Goal: Task Accomplishment & Management: Use online tool/utility

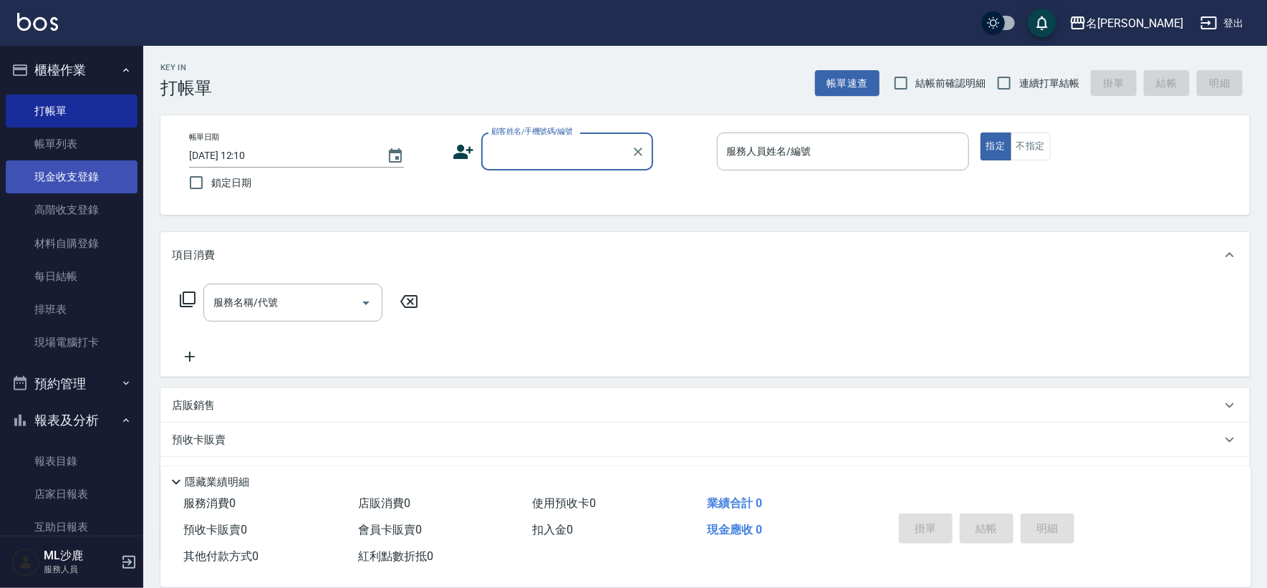
click at [72, 178] on link "現金收支登錄" at bounding box center [72, 176] width 132 height 33
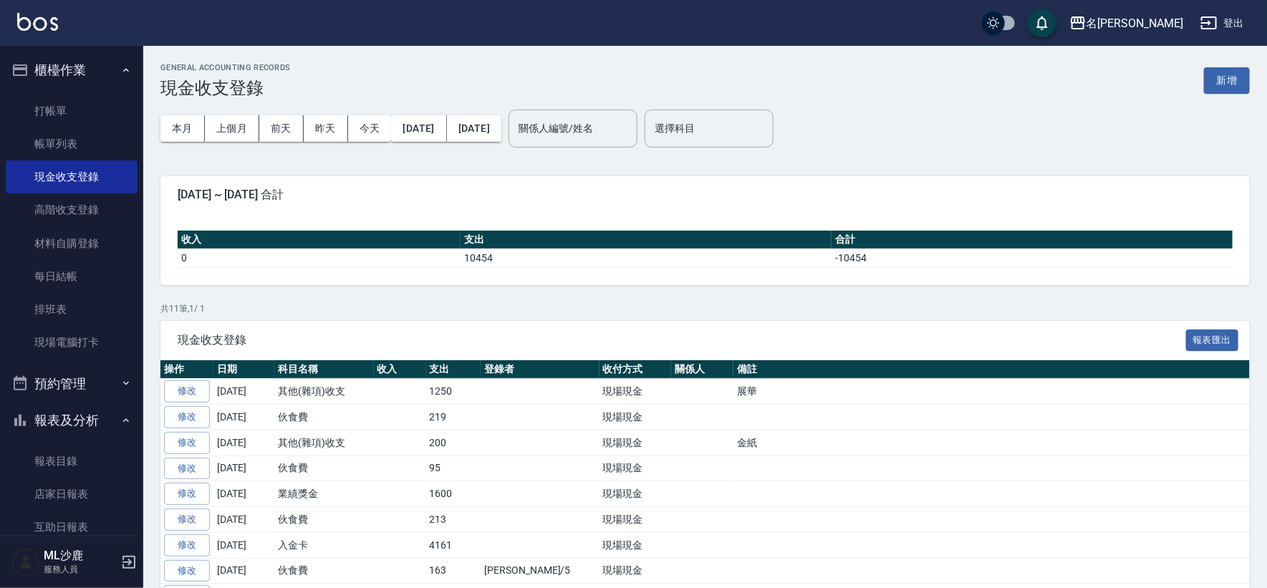
click at [1147, 67] on div "GENERAL ACCOUNTING RECORDS 現金收支登錄 新增" at bounding box center [704, 80] width 1089 height 35
click at [1223, 91] on button "新增" at bounding box center [1227, 80] width 46 height 27
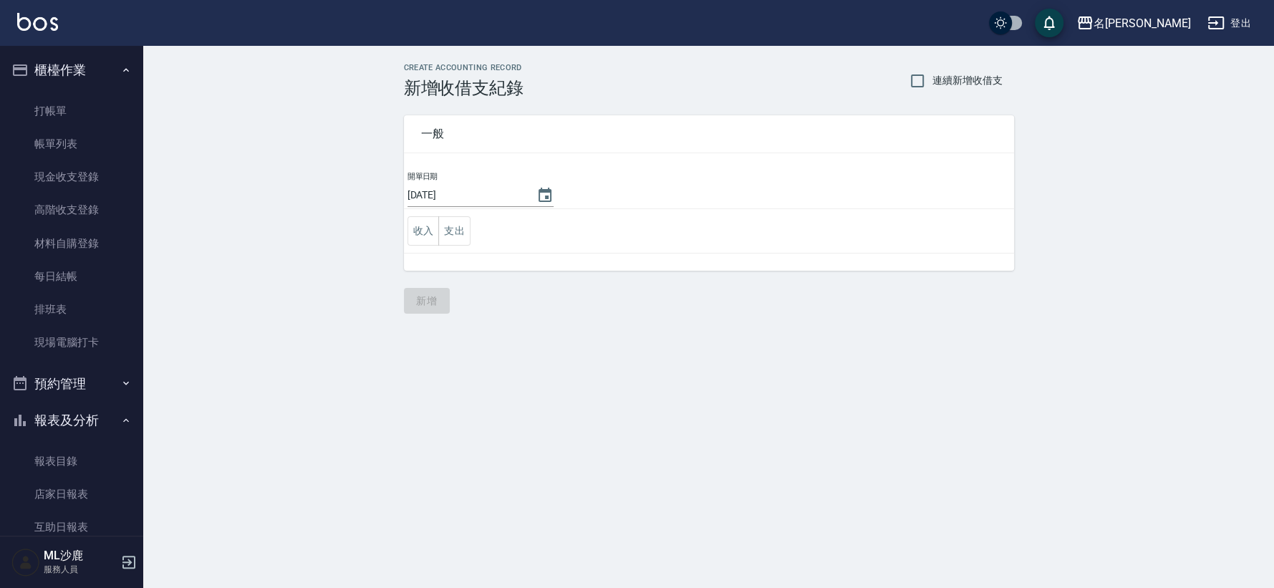
click at [456, 248] on td "收入 支出" at bounding box center [709, 231] width 610 height 44
click at [457, 236] on button "支出" at bounding box center [454, 230] width 32 height 29
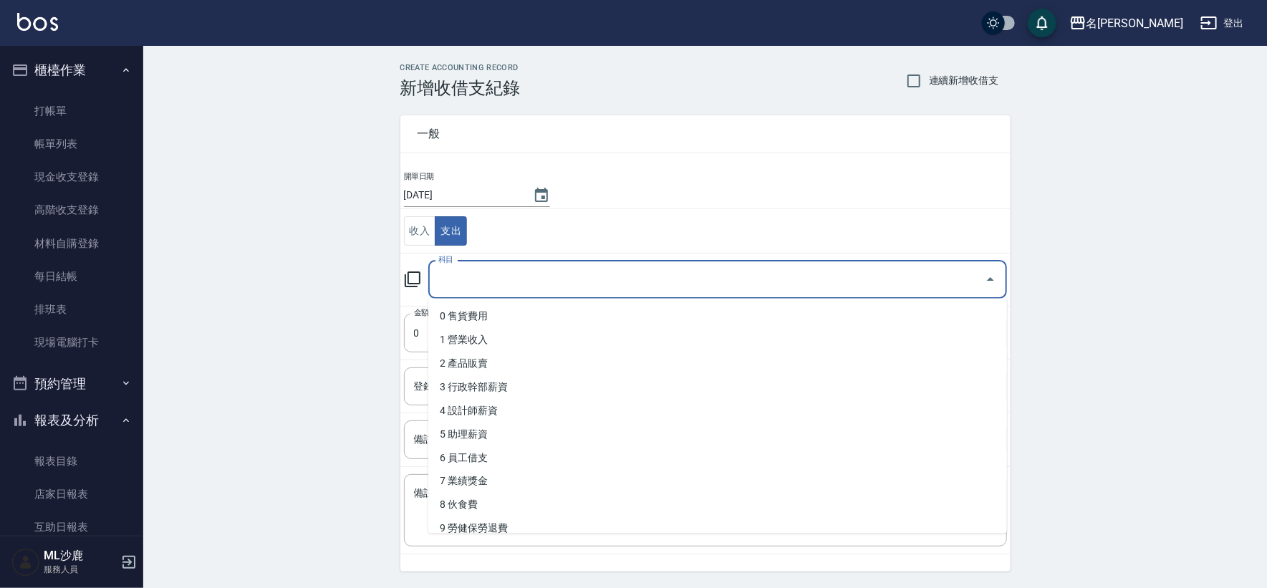
click at [466, 272] on input "科目" at bounding box center [707, 279] width 544 height 25
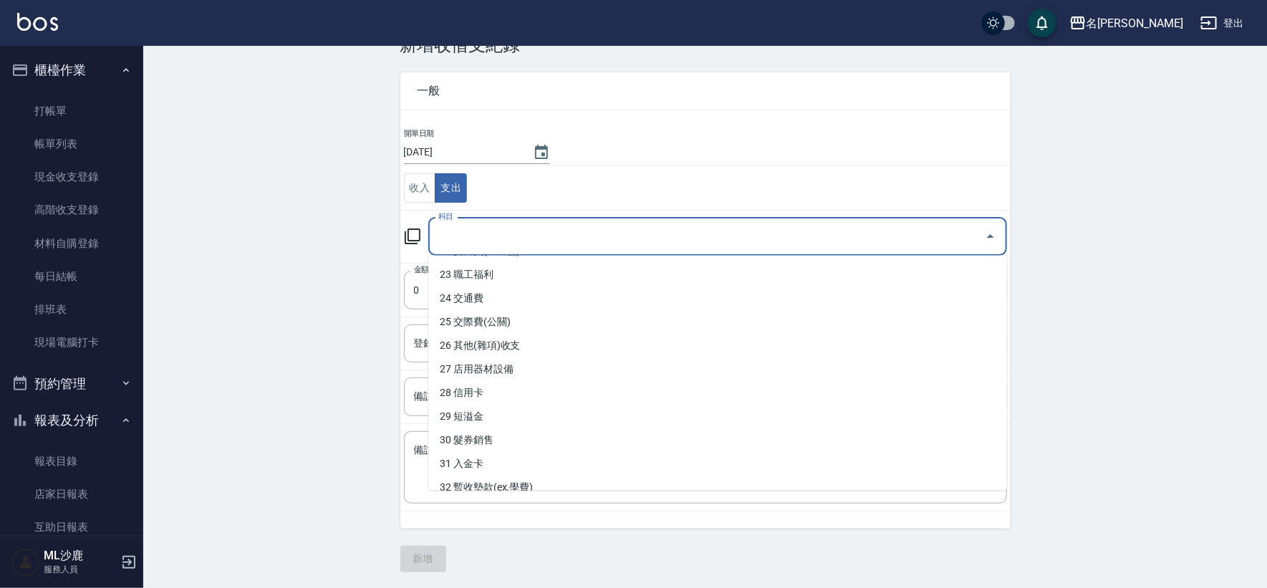
scroll to position [514, 0]
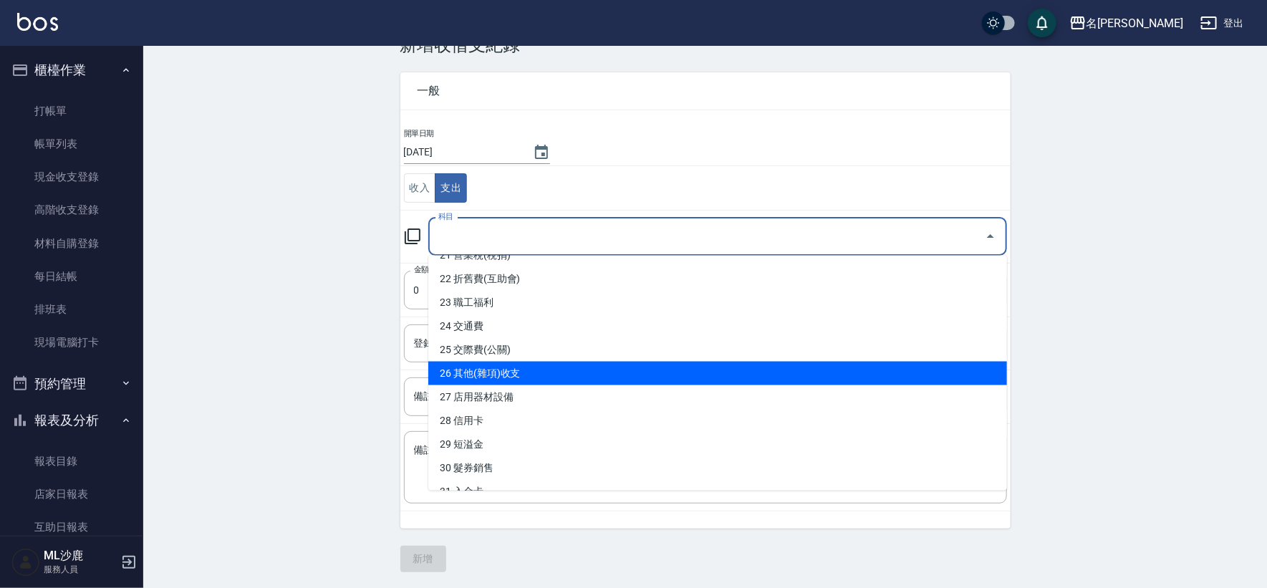
click at [504, 377] on li "26 其他(雜項)收支" at bounding box center [717, 374] width 579 height 24
type input "26 其他(雜項)收支"
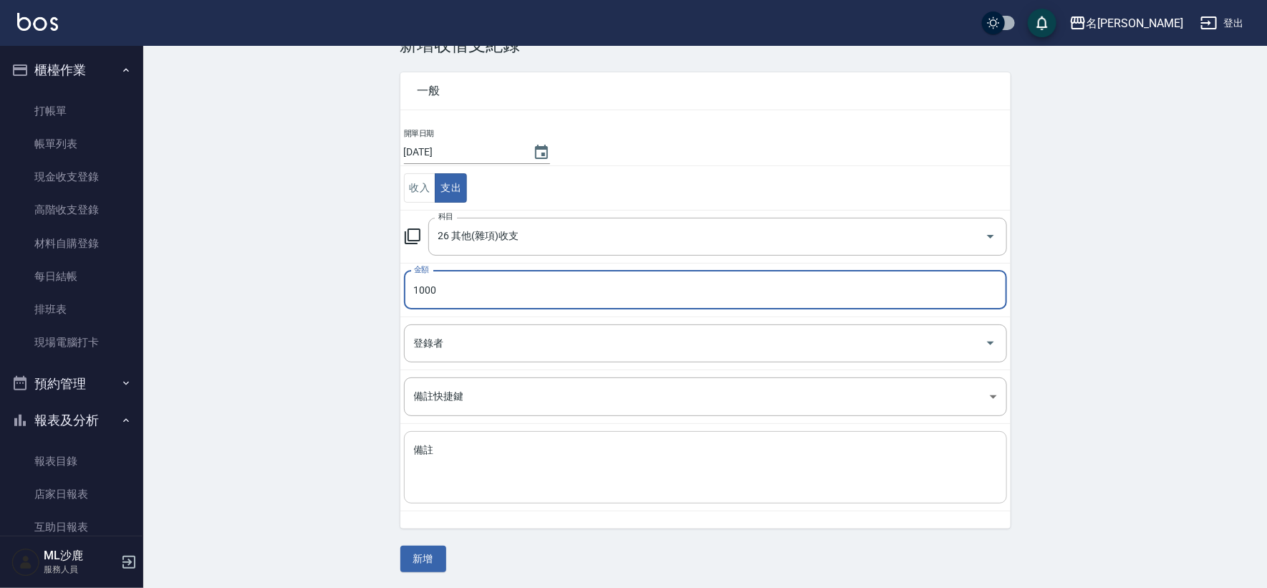
type input "1000"
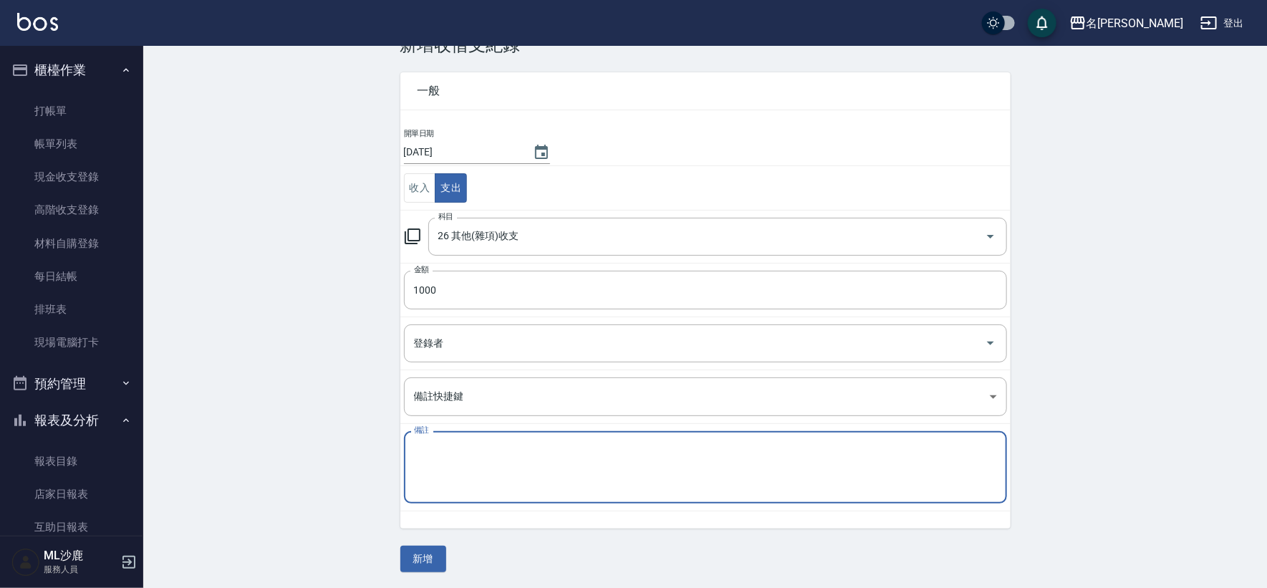
click at [474, 443] on textarea "備註" at bounding box center [705, 467] width 583 height 49
type textarea "d"
type textarea "燦"
type textarea "參賽金"
click at [415, 549] on button "新增" at bounding box center [423, 559] width 46 height 27
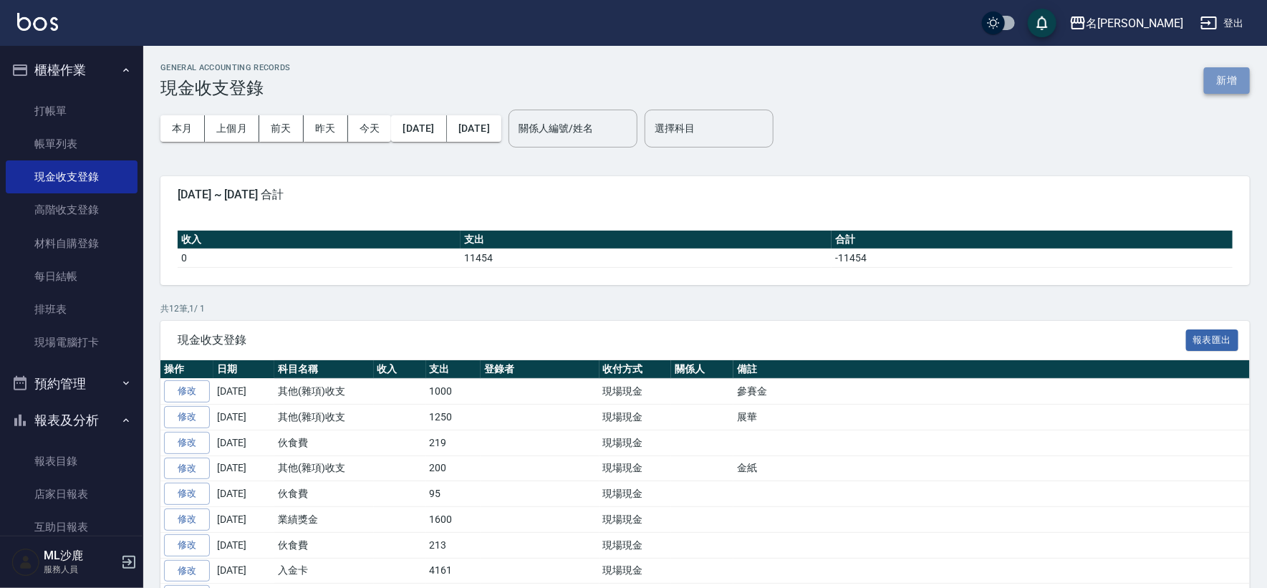
click at [1238, 79] on button "新增" at bounding box center [1227, 80] width 46 height 27
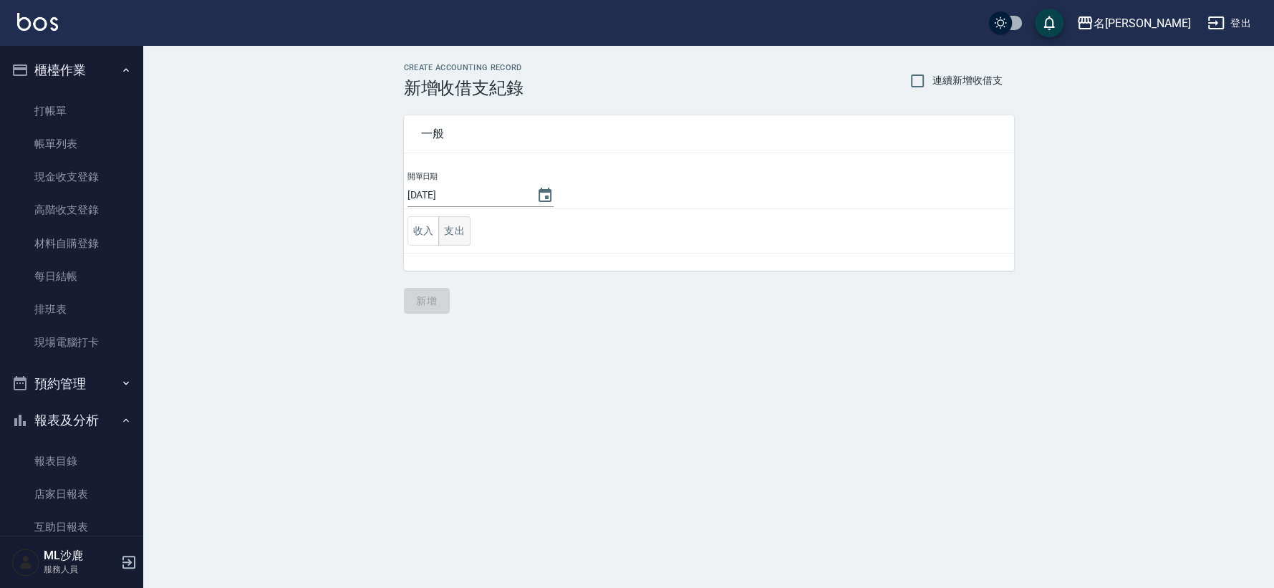
click at [458, 237] on button "支出" at bounding box center [454, 230] width 32 height 29
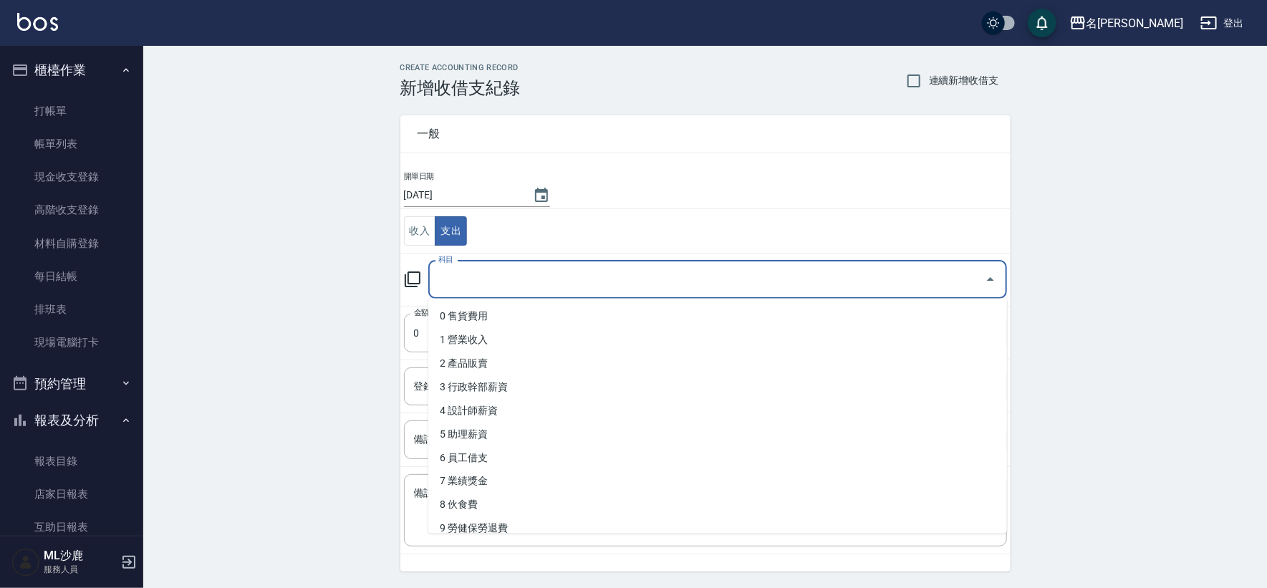
click at [478, 279] on input "科目" at bounding box center [707, 279] width 544 height 25
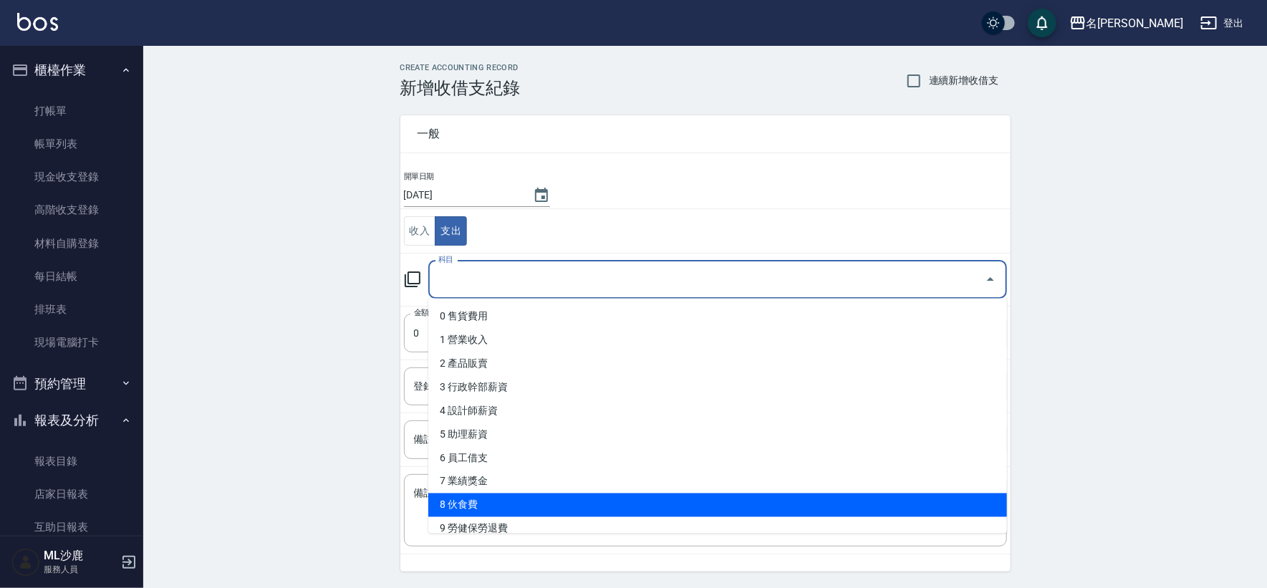
click at [471, 509] on li "8 伙食費" at bounding box center [717, 506] width 579 height 24
type input "8 伙食費"
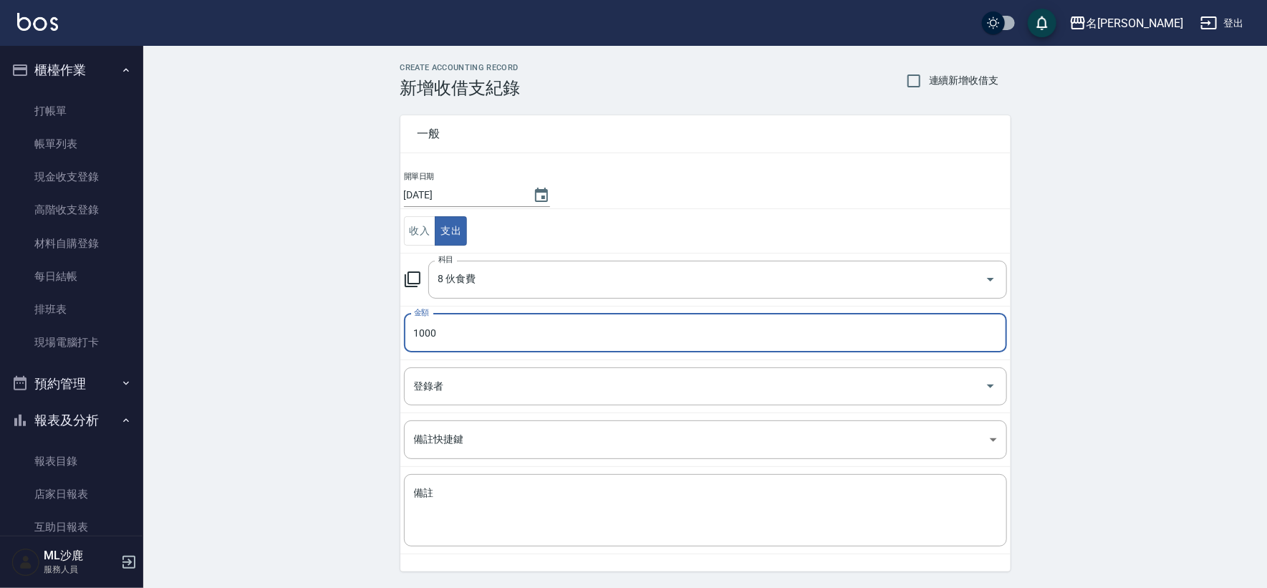
type input "1000"
click at [273, 330] on div "CREATE ACCOUNTING RECORD 新增收借支紀錄 連續新增收借支 一般 開單日期 2025/09/07 收入 支出 科目 8 伙食費 科目 金…" at bounding box center [705, 339] width 1124 height 587
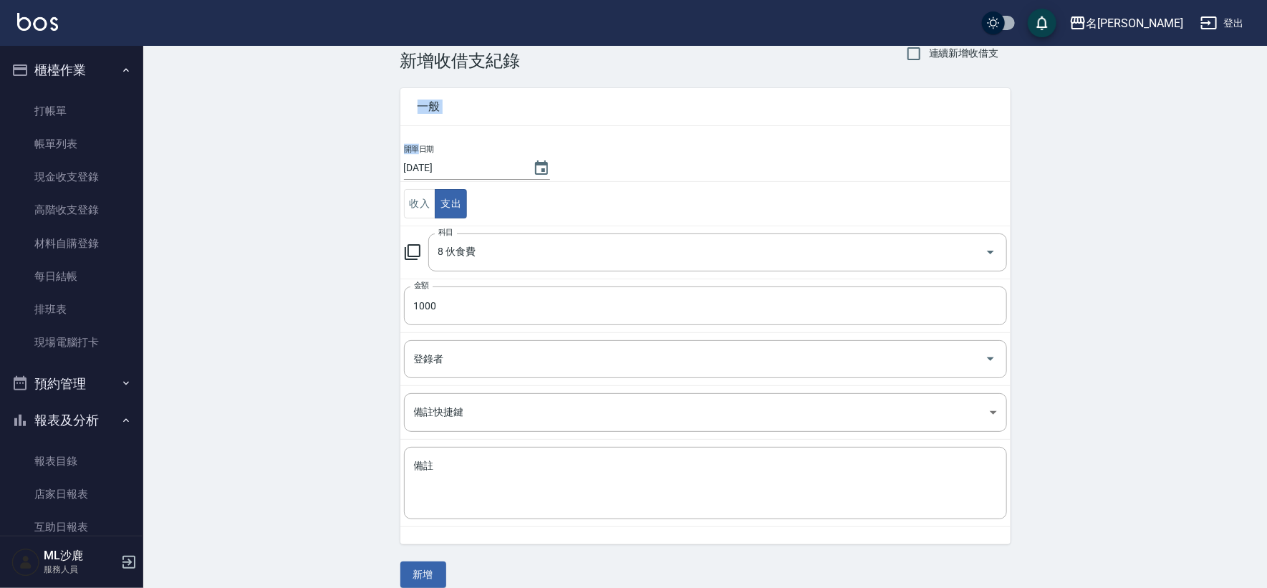
scroll to position [43, 0]
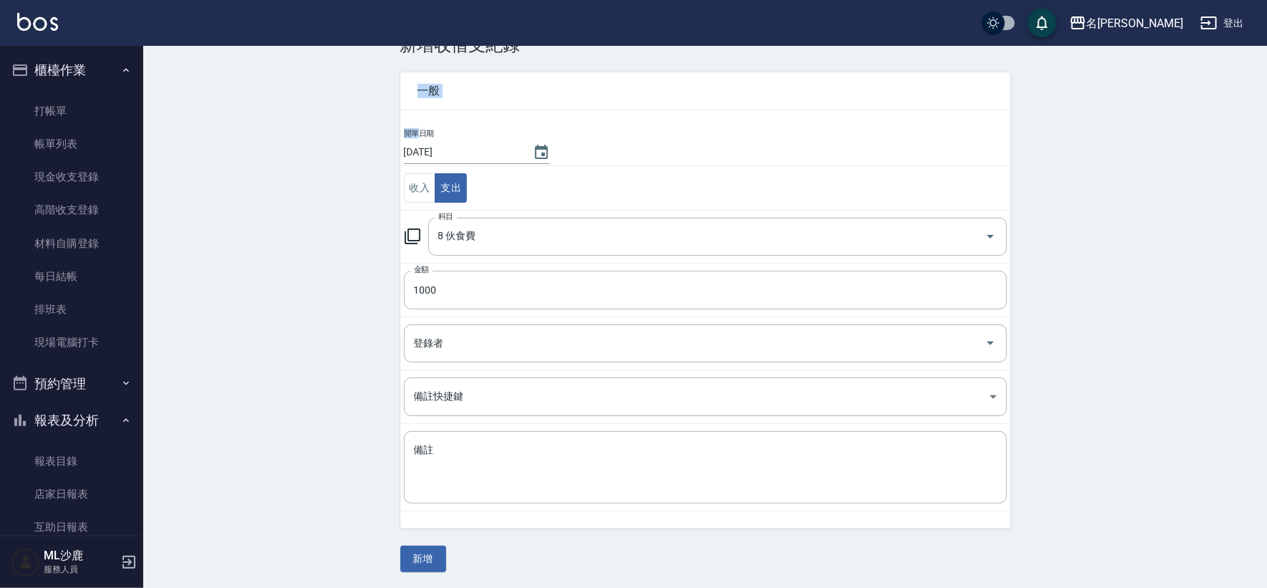
click at [322, 445] on div "CREATE ACCOUNTING RECORD 新增收借支紀錄 連續新增收借支 一般 開單日期 2025/09/07 收入 支出 科目 8 伙食費 科目 金…" at bounding box center [705, 296] width 1124 height 587
click at [412, 556] on button "新增" at bounding box center [423, 559] width 46 height 27
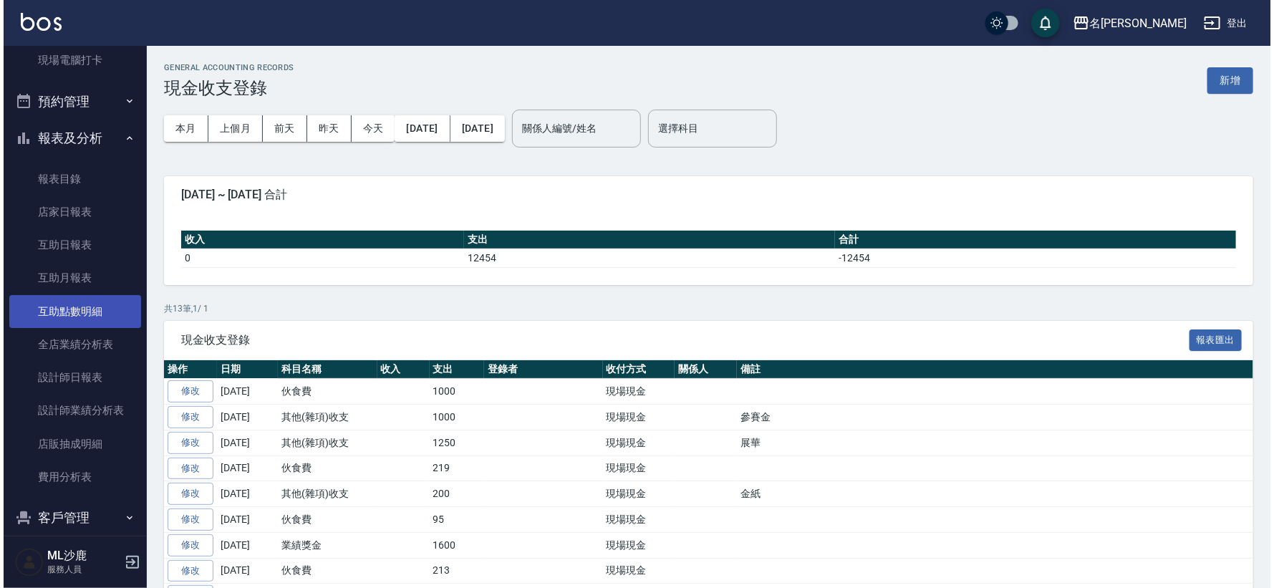
scroll to position [318, 0]
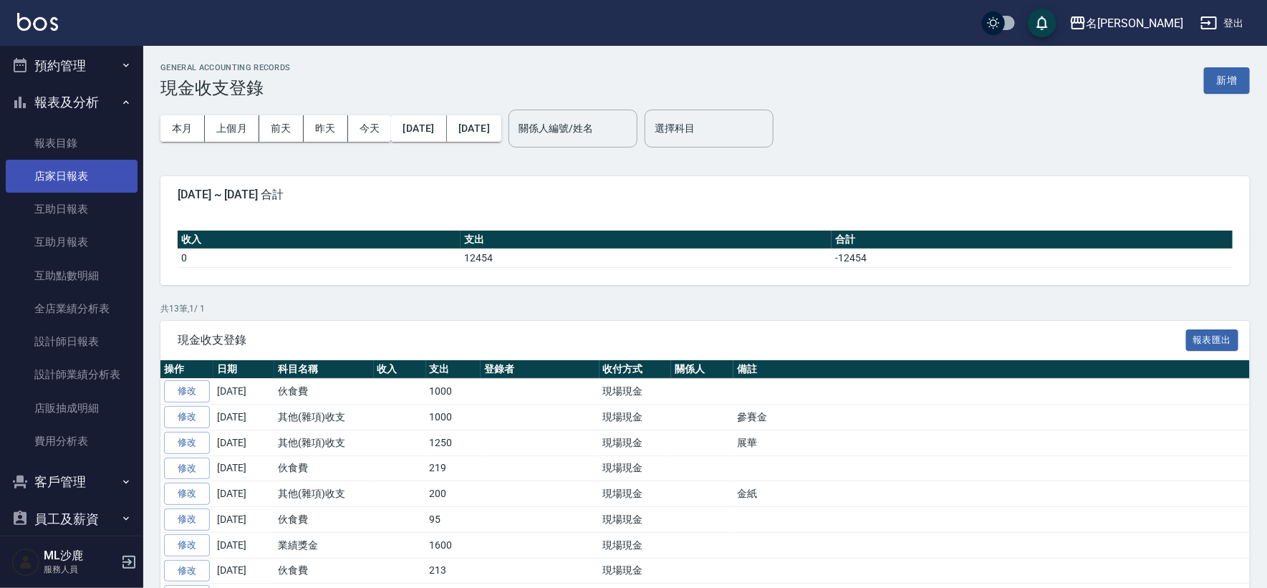
click at [72, 169] on link "店家日報表" at bounding box center [72, 176] width 132 height 33
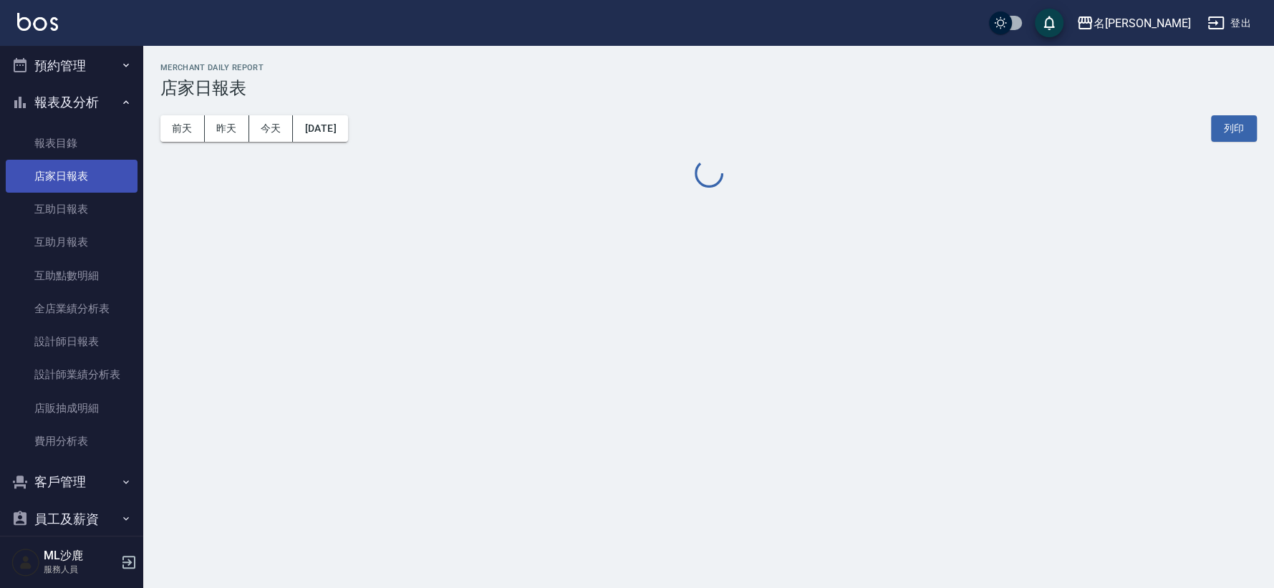
click at [72, 172] on link "店家日報表" at bounding box center [72, 176] width 132 height 33
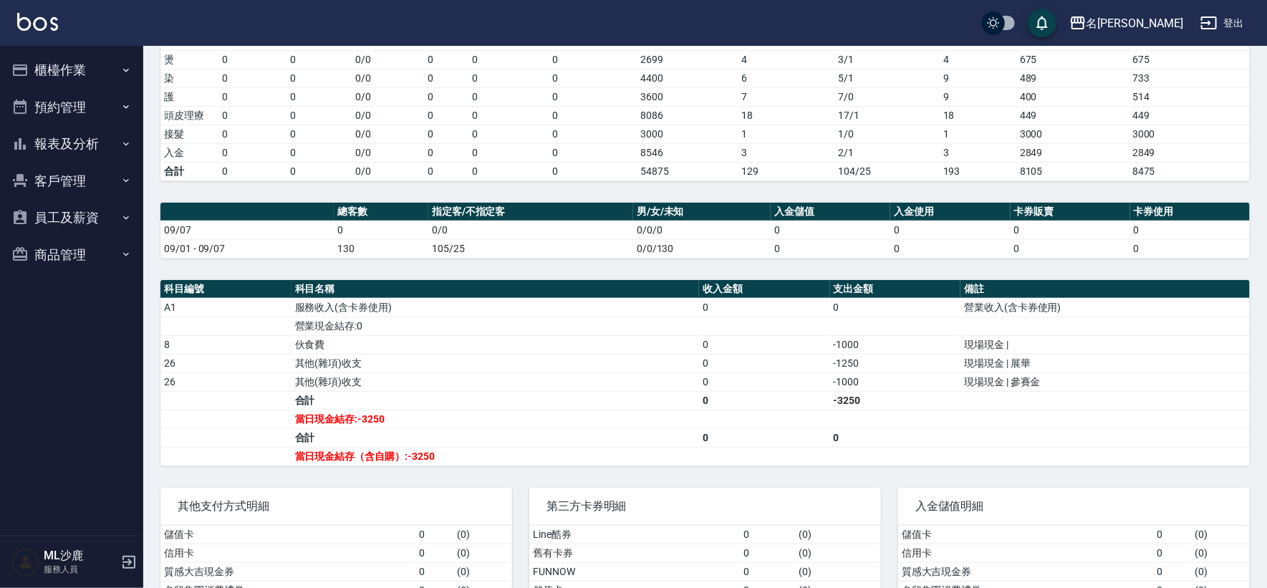
scroll to position [221, 0]
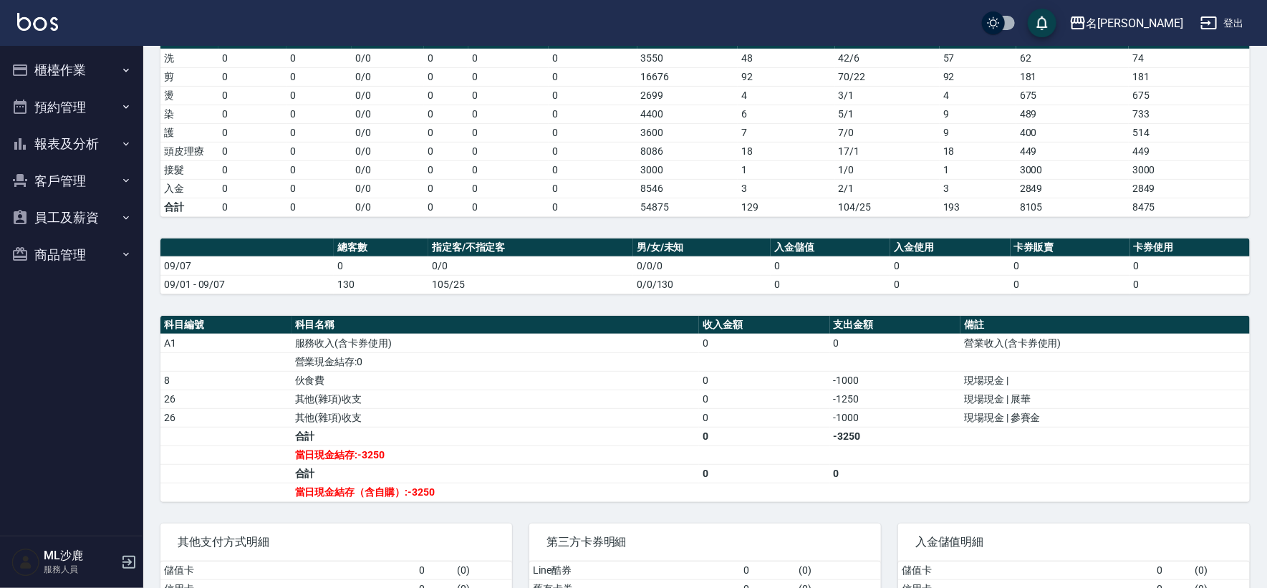
click at [920, 401] on td "-1250" at bounding box center [895, 399] width 131 height 19
click at [919, 401] on td "-1250" at bounding box center [895, 399] width 131 height 19
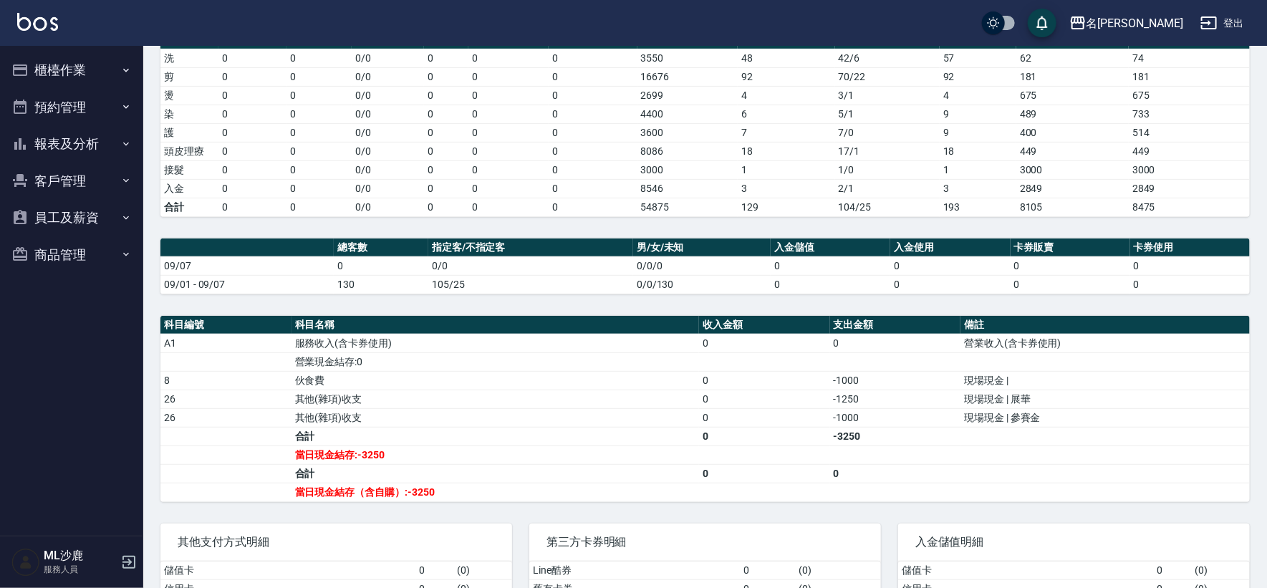
click at [921, 415] on td "-1000" at bounding box center [895, 417] width 131 height 19
click at [921, 416] on td "-1000" at bounding box center [895, 417] width 131 height 19
click at [918, 410] on td "-1000" at bounding box center [895, 417] width 131 height 19
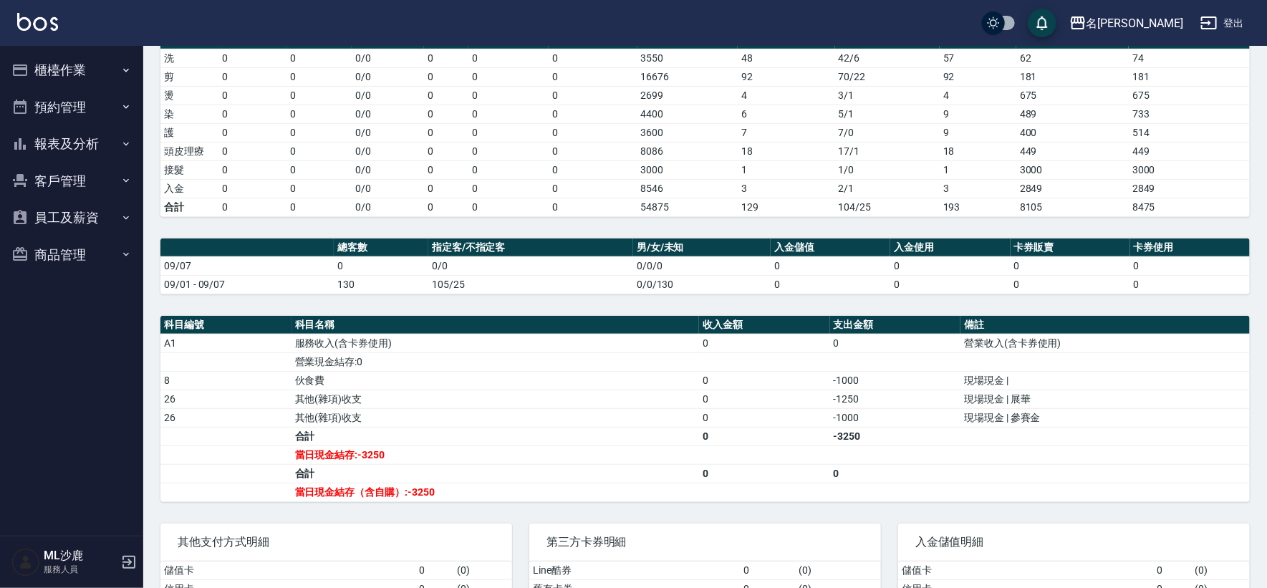
click at [918, 410] on td "-1000" at bounding box center [895, 417] width 131 height 19
drag, startPoint x: 855, startPoint y: 381, endPoint x: 867, endPoint y: 391, distance: 15.8
click at [867, 391] on tbody "A1 服務收入(含卡券使用) 0 0 營業收入(含卡券使用) 營業現金結存:0 8 伙食費 0 -1000 現場現金 | 26 其他(雜項)收支 0 -125…" at bounding box center [704, 418] width 1089 height 168
click at [867, 391] on td "-1250" at bounding box center [895, 399] width 131 height 19
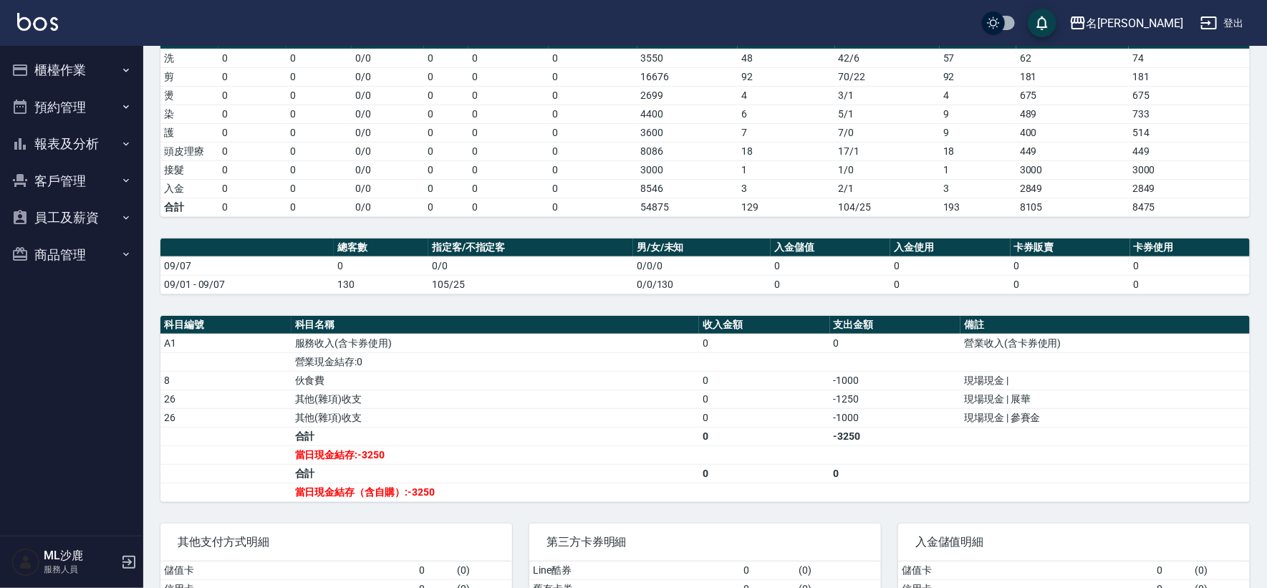
click at [855, 377] on td "-1000" at bounding box center [895, 380] width 131 height 19
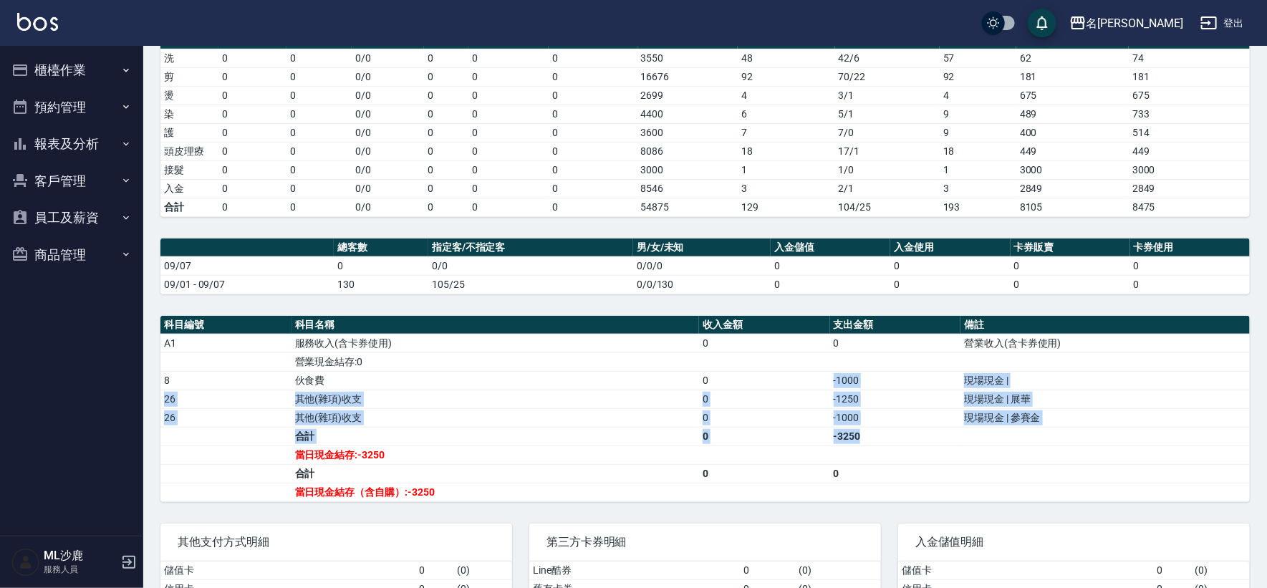
drag, startPoint x: 829, startPoint y: 373, endPoint x: 902, endPoint y: 422, distance: 87.2
click at [910, 438] on tbody "A1 服務收入(含卡券使用) 0 0 營業收入(含卡券使用) 營業現金結存:0 8 伙食費 0 -1000 現場現金 | 26 其他(雜項)收支 0 -125…" at bounding box center [704, 418] width 1089 height 168
click at [902, 422] on td "-1000" at bounding box center [895, 417] width 131 height 19
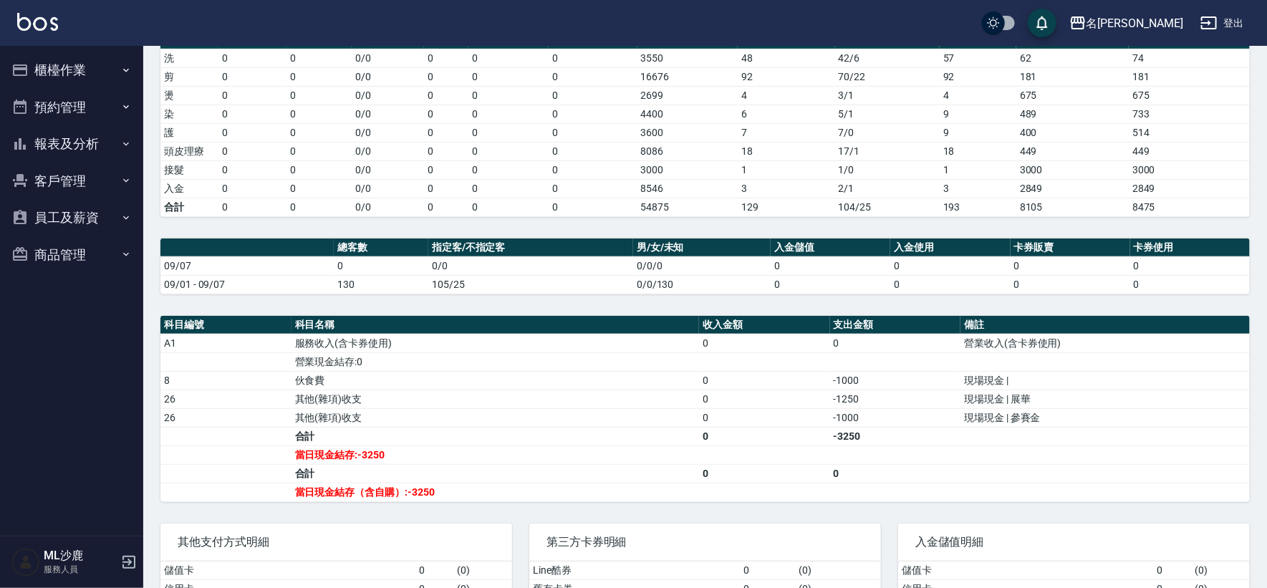
drag, startPoint x: 765, startPoint y: 350, endPoint x: 809, endPoint y: 419, distance: 81.9
click at [893, 468] on tbody "A1 服務收入(含卡券使用) 0 0 營業收入(含卡券使用) 營業現金結存:0 8 伙食費 0 -1000 現場現金 | 26 其他(雜項)收支 0 -125…" at bounding box center [704, 418] width 1089 height 168
drag, startPoint x: 774, startPoint y: 385, endPoint x: 814, endPoint y: 425, distance: 56.7
click at [814, 425] on tbody "A1 服務收入(含卡券使用) 0 0 營業收入(含卡券使用) 營業現金結存:0 8 伙食費 0 -1000 現場現金 | 26 其他(雜項)收支 0 -125…" at bounding box center [704, 418] width 1089 height 168
click at [799, 410] on td "0" at bounding box center [764, 417] width 131 height 19
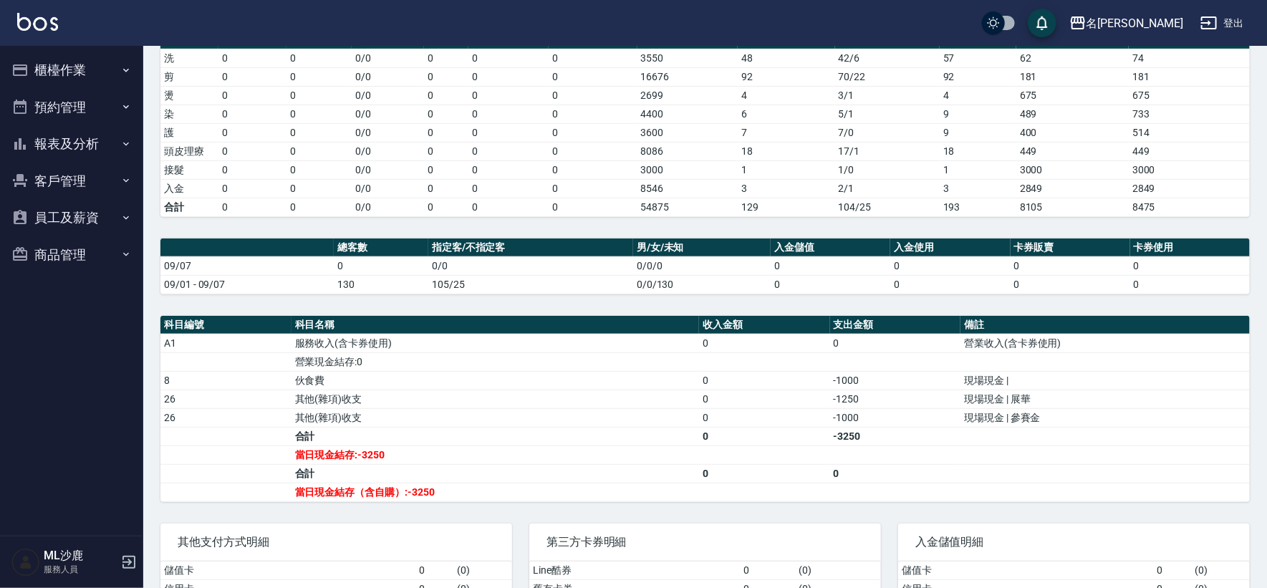
drag, startPoint x: 747, startPoint y: 350, endPoint x: 817, endPoint y: 464, distance: 133.4
click at [817, 464] on tbody "A1 服務收入(含卡券使用) 0 0 營業收入(含卡券使用) 營業現金結存:0 8 伙食費 0 -1000 現場現金 | 26 其他(雜項)收支 0 -125…" at bounding box center [704, 418] width 1089 height 168
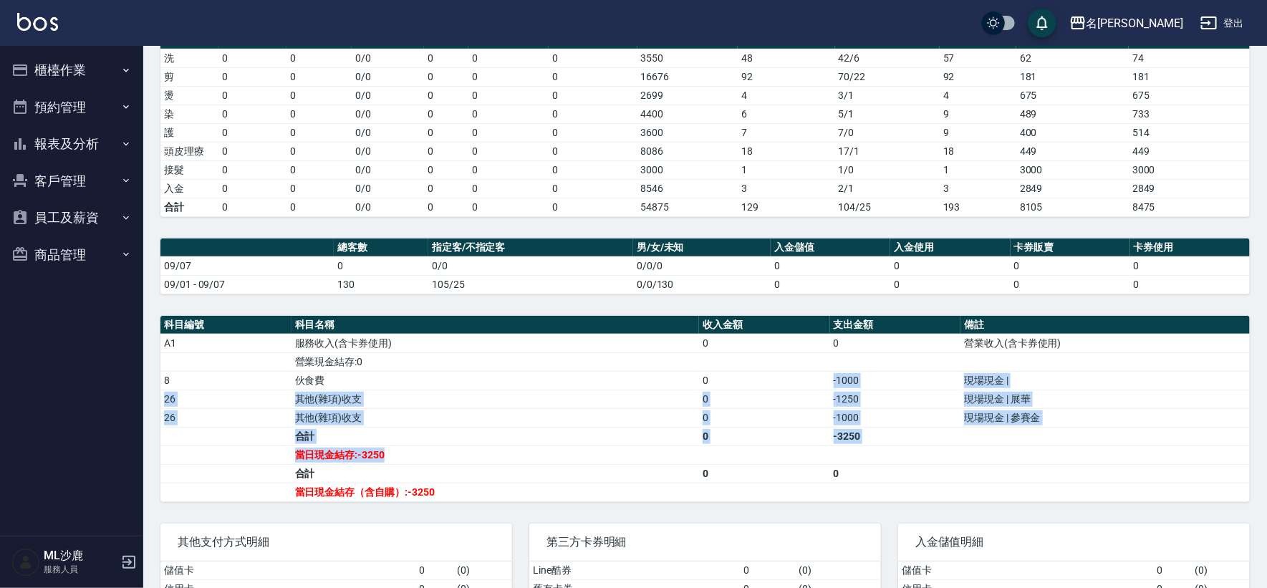
drag, startPoint x: 731, startPoint y: 372, endPoint x: 806, endPoint y: 455, distance: 112.1
click at [806, 455] on tbody "A1 服務收入(含卡券使用) 0 0 營業收入(含卡券使用) 營業現金結存:0 8 伙食費 0 -1000 現場現金 | 26 其他(雜項)收支 0 -125…" at bounding box center [704, 418] width 1089 height 168
click at [793, 430] on td "0" at bounding box center [764, 436] width 131 height 19
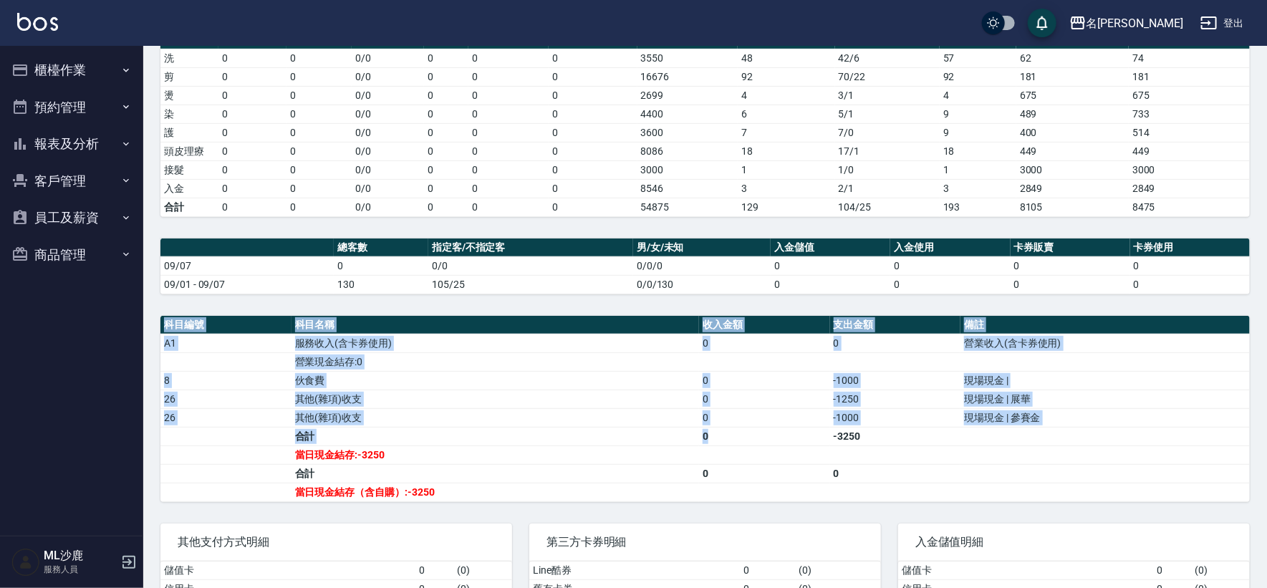
drag, startPoint x: 684, startPoint y: 326, endPoint x: 760, endPoint y: 433, distance: 131.0
click at [760, 433] on div "名留沙鹿 [DATE] 店家日報表 列印時間： [DATE][PHONE_NUMBER]:01 Merchant Daily Report 店家日報表 [DA…" at bounding box center [705, 247] width 1124 height 845
click at [760, 432] on td "0" at bounding box center [764, 436] width 131 height 19
